Goal: Ask a question

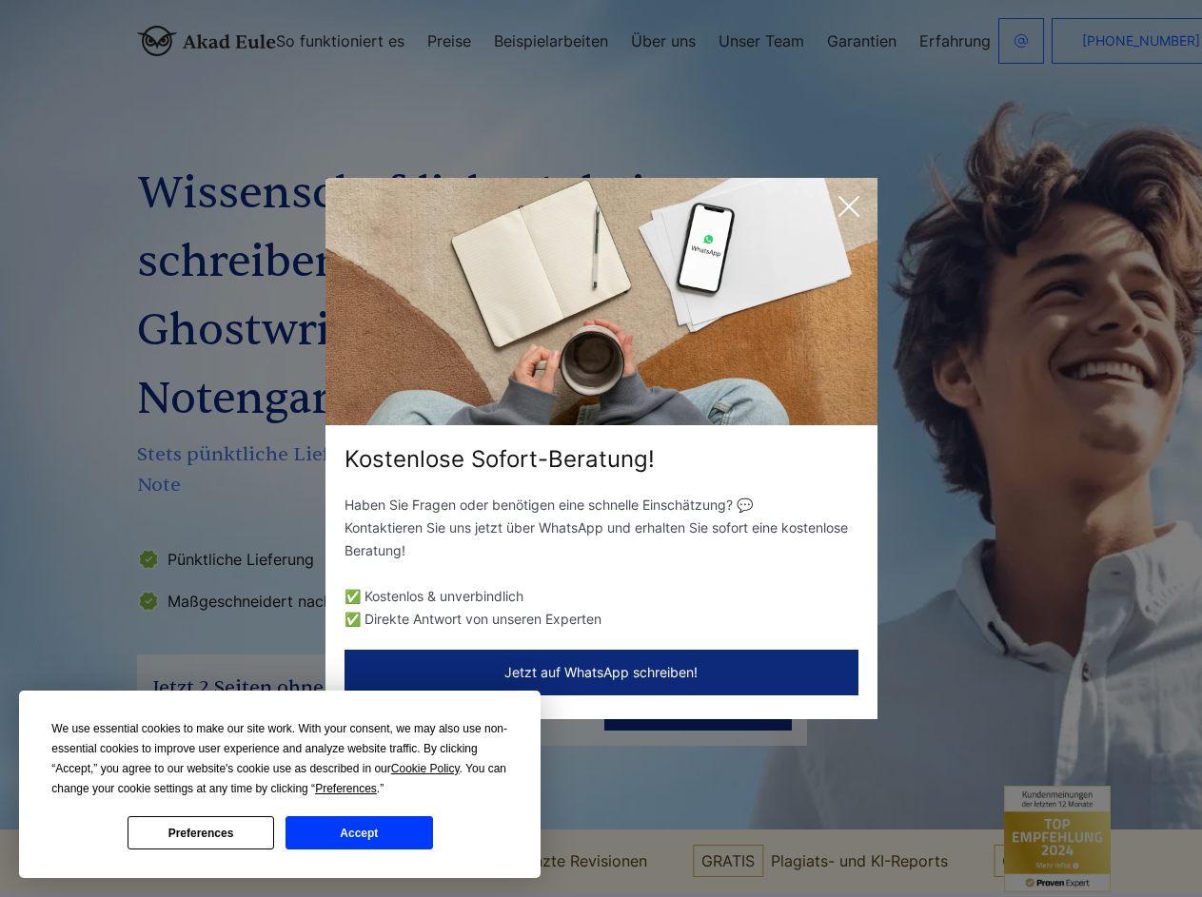
click at [600, 448] on div "Kostenlose Sofort-Beratung!" at bounding box center [601, 459] width 552 height 30
click at [428, 769] on span "Cookie Policy" at bounding box center [425, 768] width 68 height 13
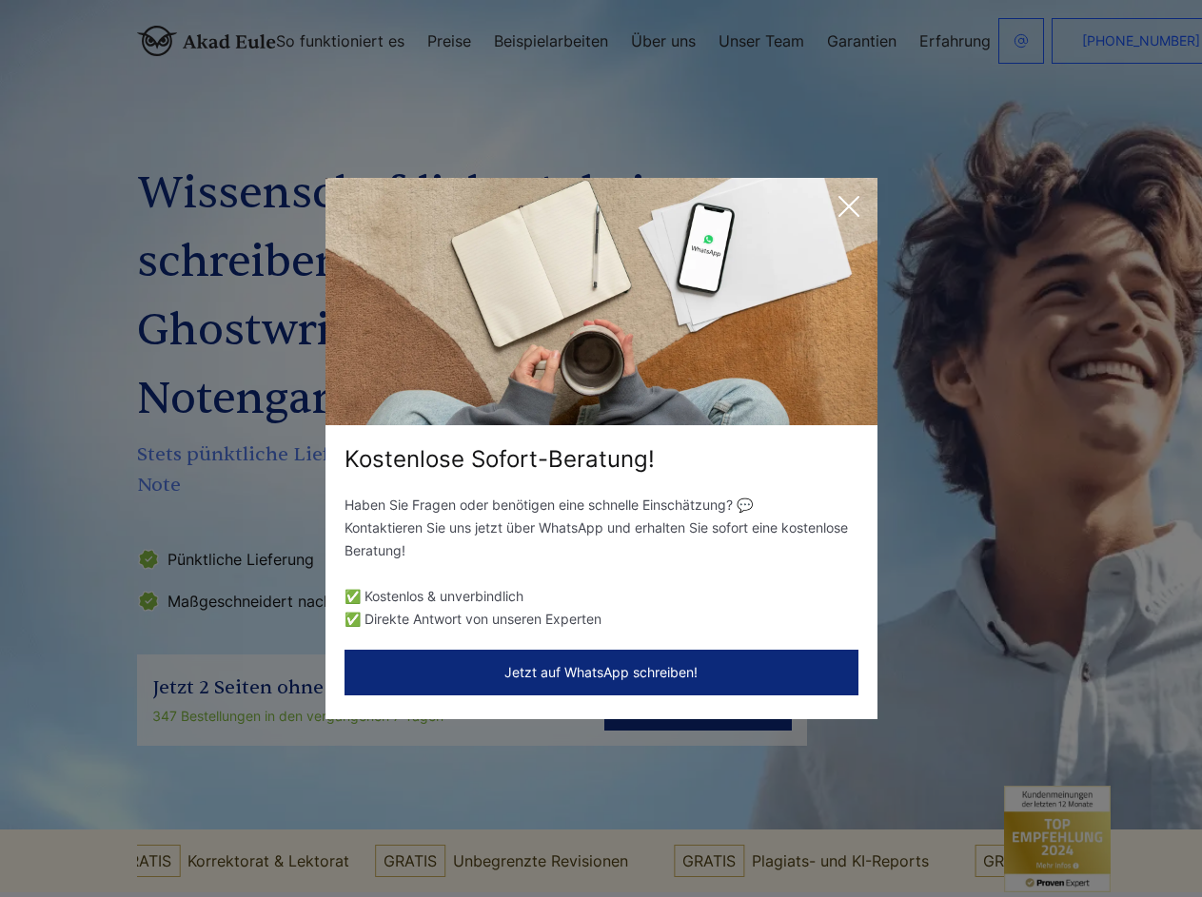
click at [367, 789] on div "Kostenlose Sofort-Beratung! Haben Sie Fragen oder benötigen eine schnelle Einsc…" at bounding box center [601, 448] width 1202 height 897
click at [201, 832] on div "Kostenlose Sofort-Beratung! Haben Sie Fragen oder benötigen eine schnelle Einsc…" at bounding box center [601, 448] width 1202 height 897
click at [359, 832] on div "Kostenlose Sofort-Beratung! Haben Sie Fragen oder benötigen eine schnelle Einsc…" at bounding box center [601, 448] width 1202 height 897
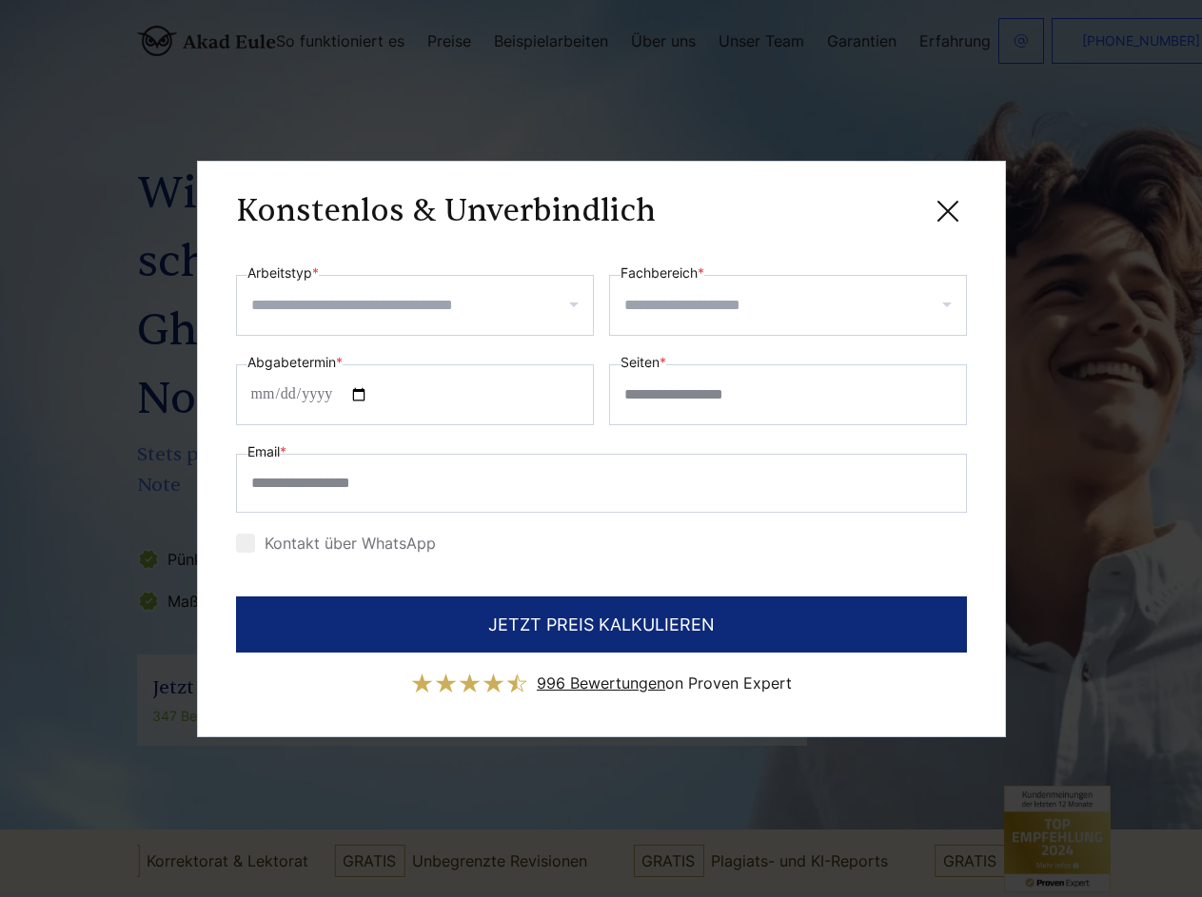
click at [849, 206] on div "Konstenlos & Unverbindlich" at bounding box center [601, 212] width 731 height 24
click at [601, 674] on span "996 Bewertungen" at bounding box center [601, 683] width 128 height 19
